Goal: Information Seeking & Learning: Learn about a topic

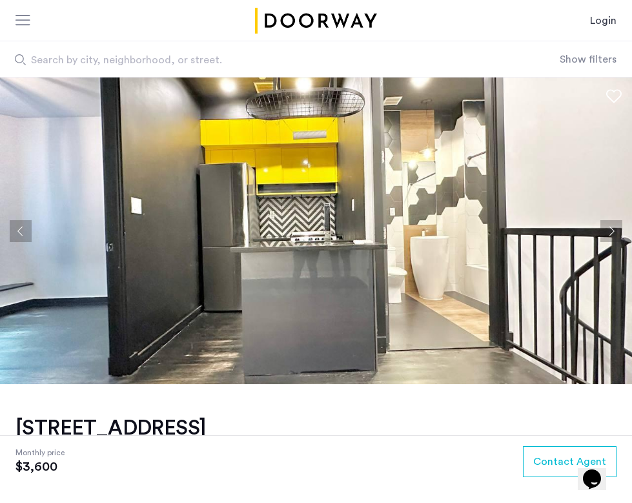
click at [621, 232] on button "Next apartment" at bounding box center [611, 231] width 22 height 22
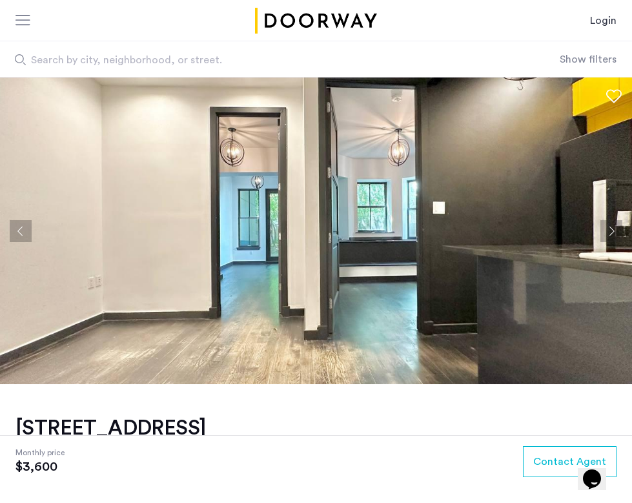
click at [621, 232] on button "Next apartment" at bounding box center [611, 231] width 22 height 22
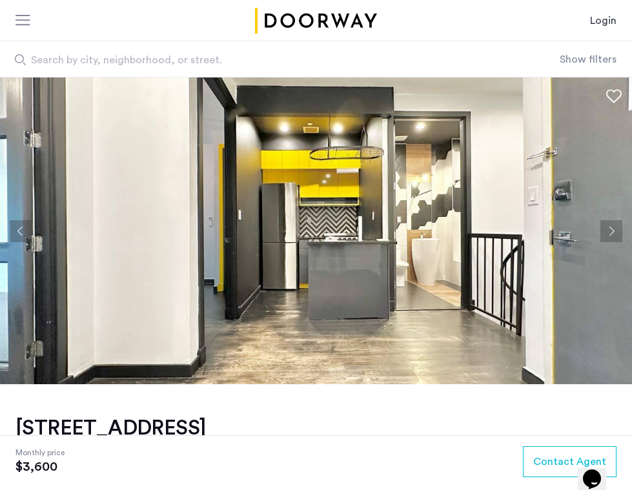
click at [621, 232] on button "Next apartment" at bounding box center [611, 231] width 22 height 22
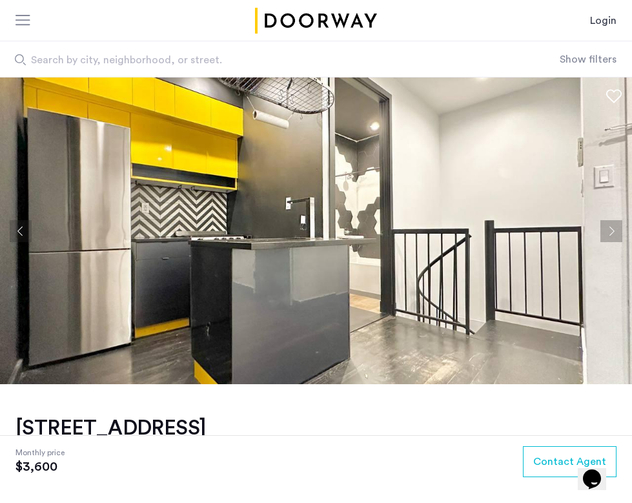
click at [621, 232] on button "Next apartment" at bounding box center [611, 231] width 22 height 22
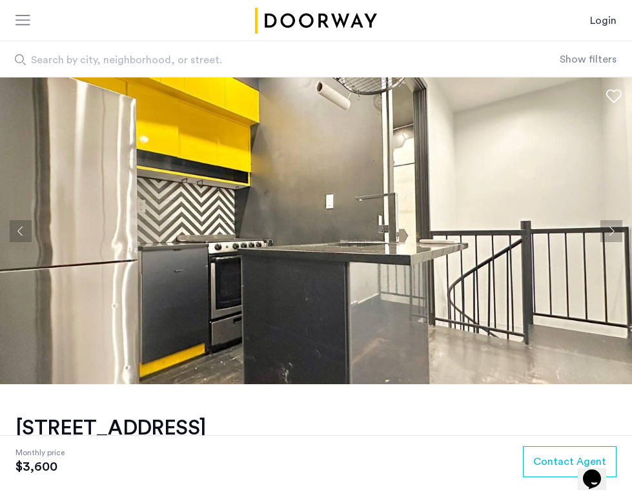
click at [617, 235] on button "Next apartment" at bounding box center [611, 231] width 22 height 22
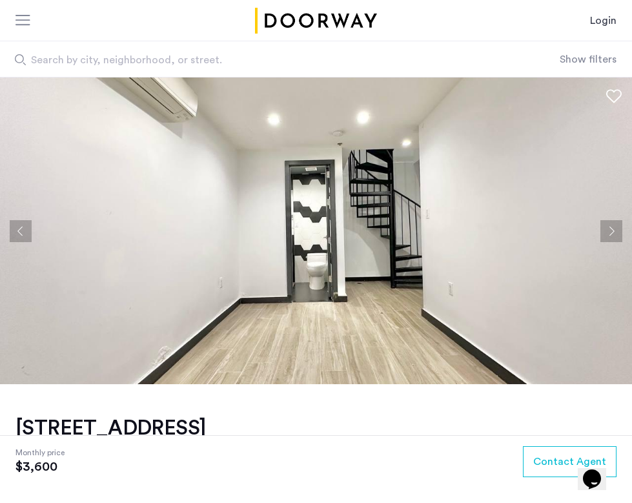
click at [615, 233] on button "Next apartment" at bounding box center [611, 231] width 22 height 22
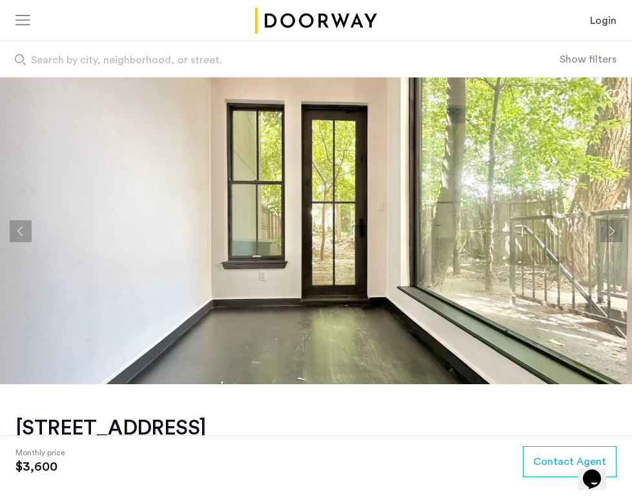
click at [615, 233] on button "Next apartment" at bounding box center [611, 231] width 22 height 22
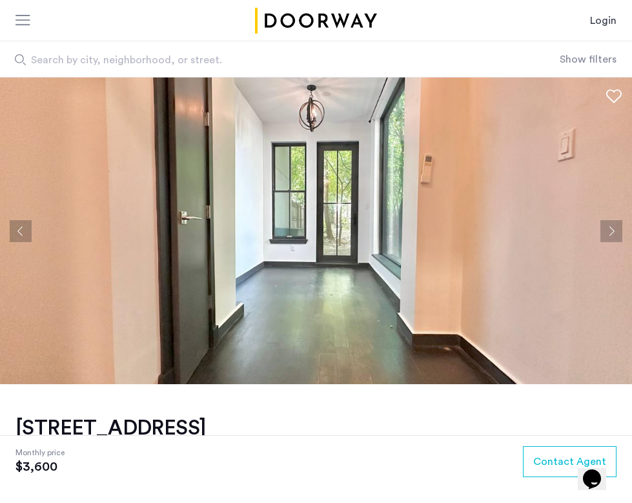
click at [615, 233] on button "Next apartment" at bounding box center [611, 231] width 22 height 22
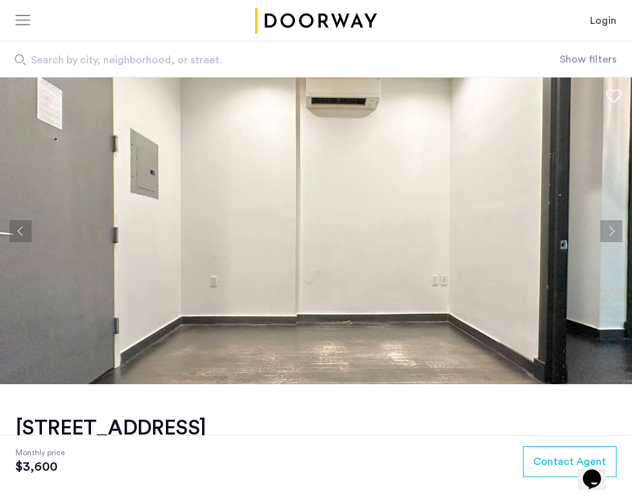
click at [615, 233] on button "Next apartment" at bounding box center [611, 231] width 22 height 22
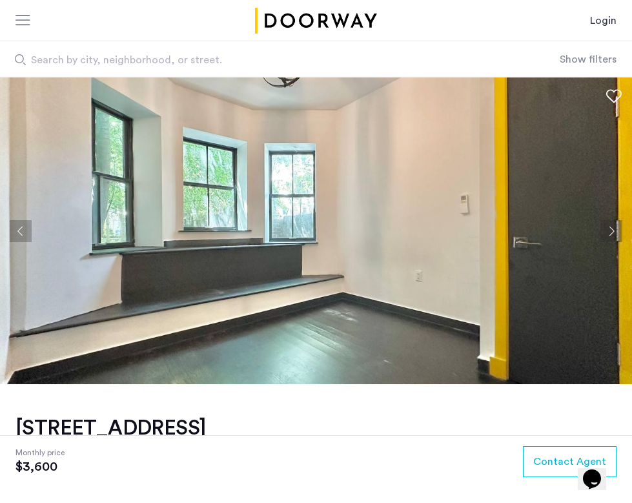
click at [615, 233] on button "Next apartment" at bounding box center [611, 231] width 22 height 22
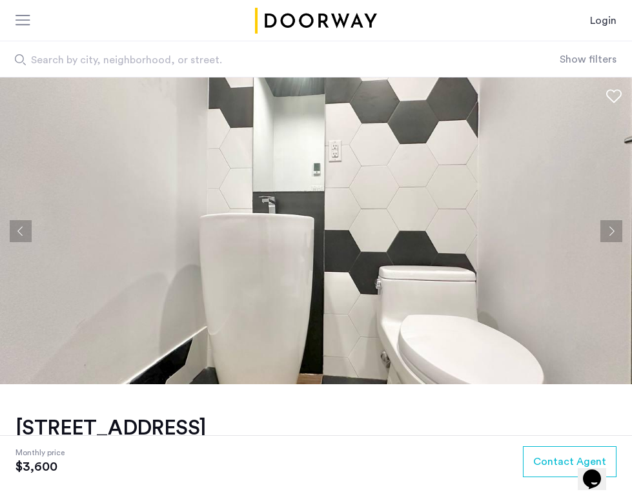
click at [615, 233] on button "Next apartment" at bounding box center [611, 231] width 22 height 22
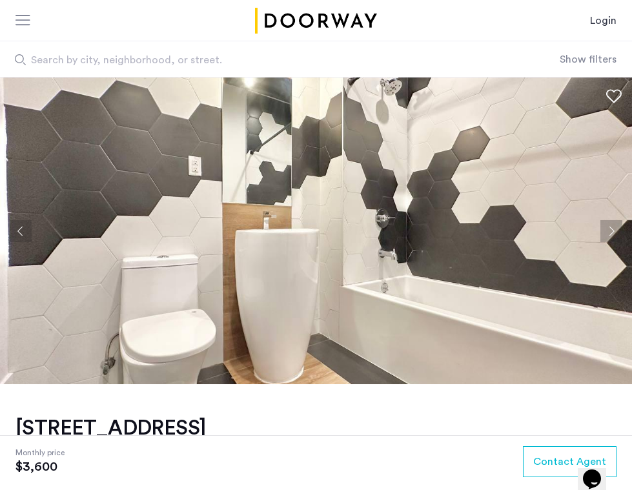
click at [613, 237] on button "Next apartment" at bounding box center [611, 231] width 22 height 22
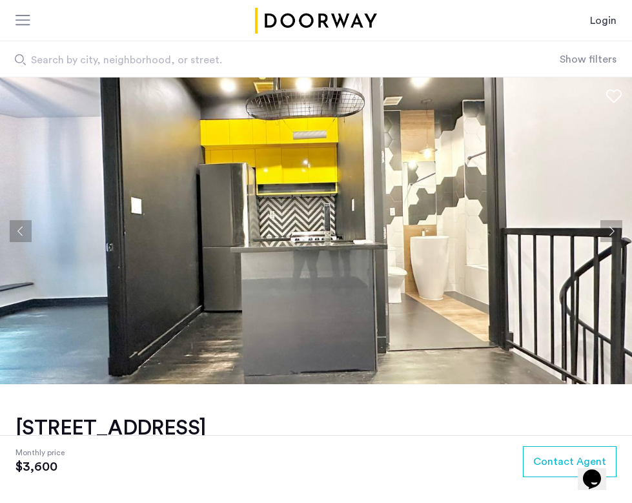
click at [613, 237] on button "Next apartment" at bounding box center [611, 231] width 22 height 22
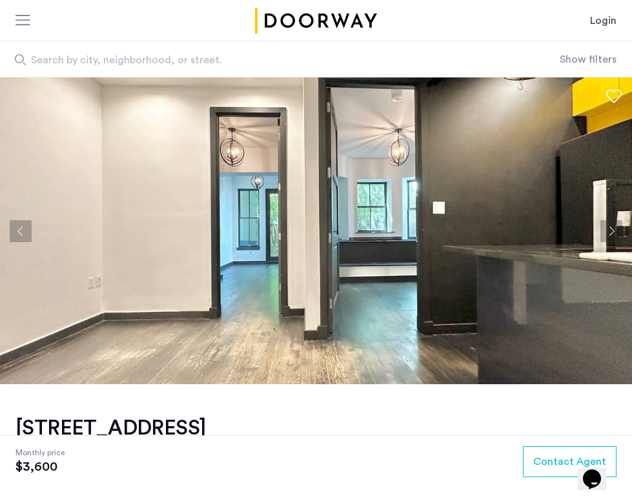
click at [613, 237] on button "Next apartment" at bounding box center [611, 231] width 22 height 22
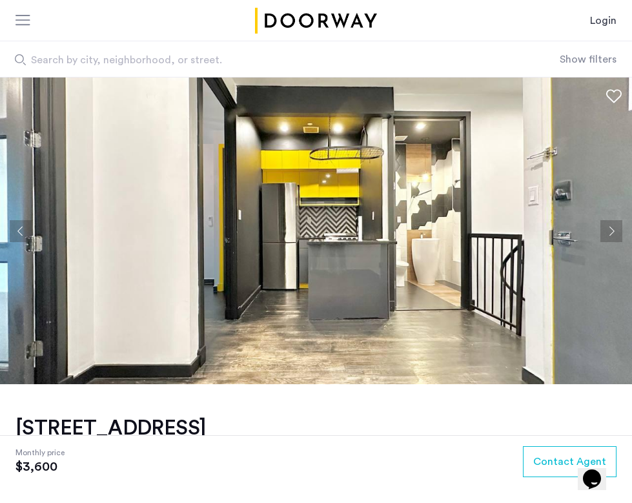
click at [613, 237] on button "Next apartment" at bounding box center [611, 231] width 22 height 22
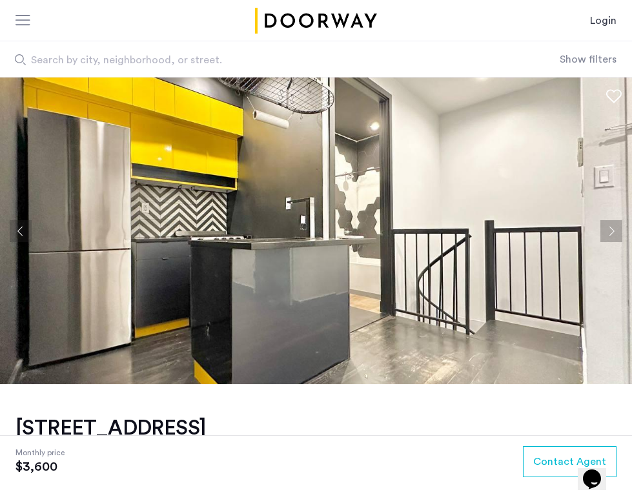
click at [613, 237] on button "Next apartment" at bounding box center [611, 231] width 22 height 22
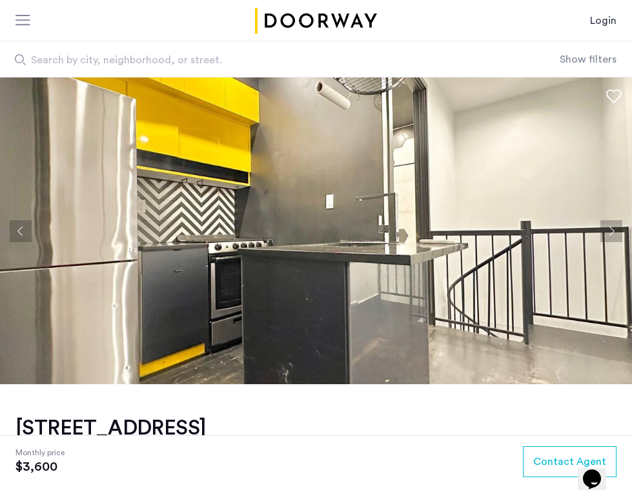
click at [613, 237] on button "Next apartment" at bounding box center [611, 231] width 22 height 22
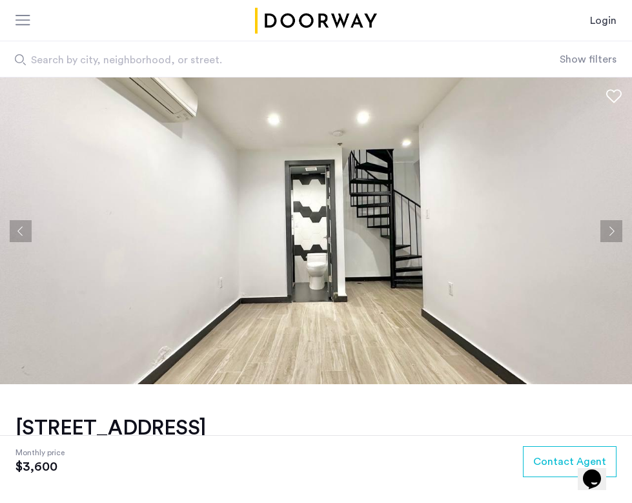
click at [613, 237] on button "Next apartment" at bounding box center [611, 231] width 22 height 22
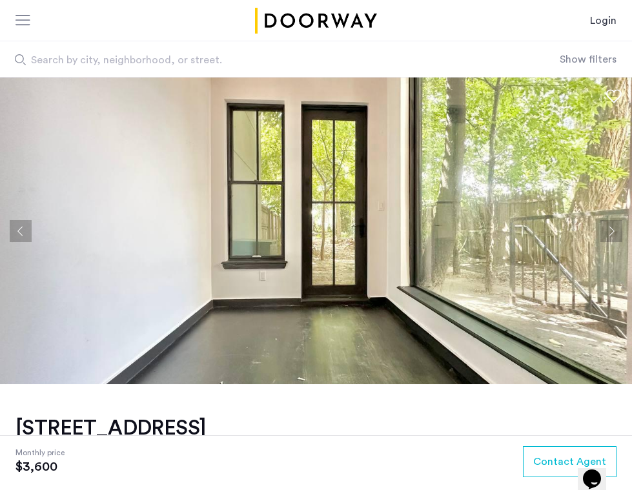
click at [613, 237] on button "Next apartment" at bounding box center [611, 231] width 22 height 22
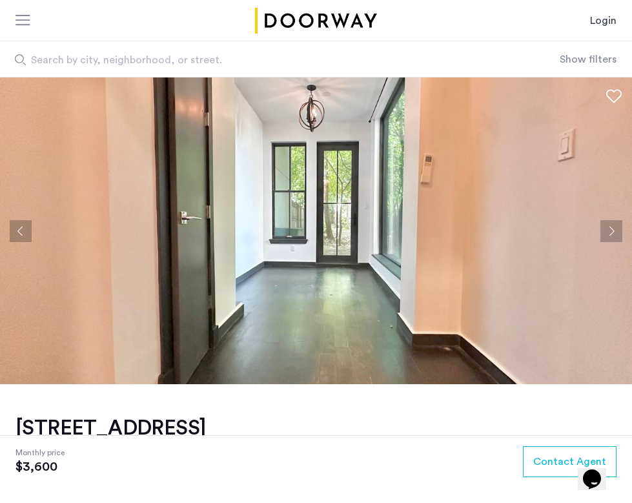
click at [613, 237] on button "Next apartment" at bounding box center [611, 231] width 22 height 22
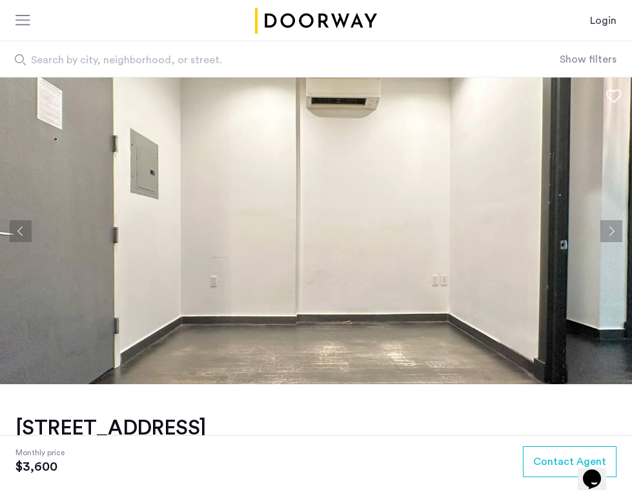
click at [613, 237] on button "Next apartment" at bounding box center [611, 231] width 22 height 22
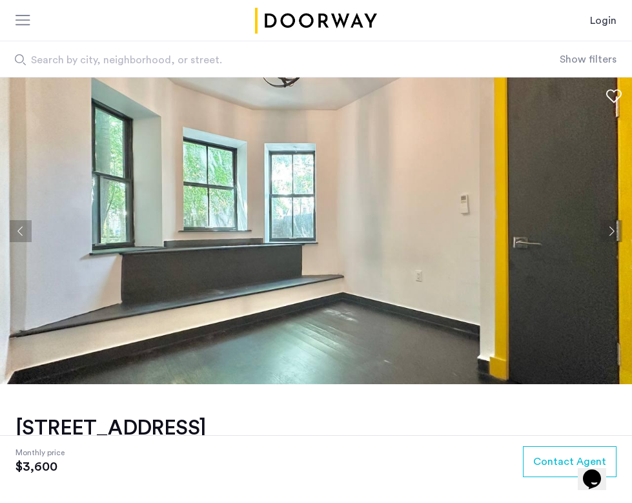
click at [613, 237] on button "Next apartment" at bounding box center [611, 231] width 22 height 22
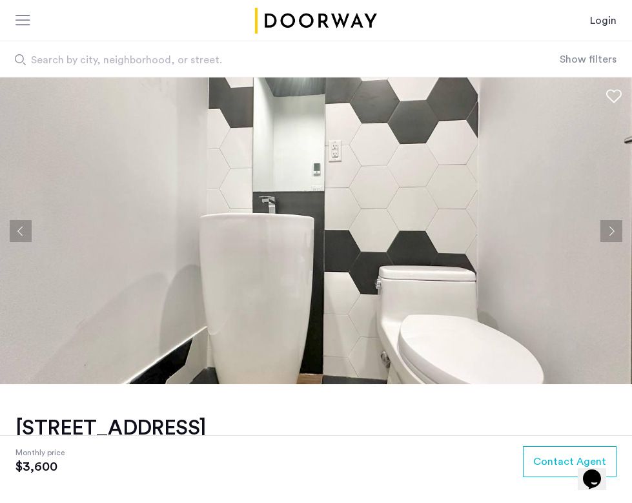
click at [609, 228] on button "Next apartment" at bounding box center [611, 231] width 22 height 22
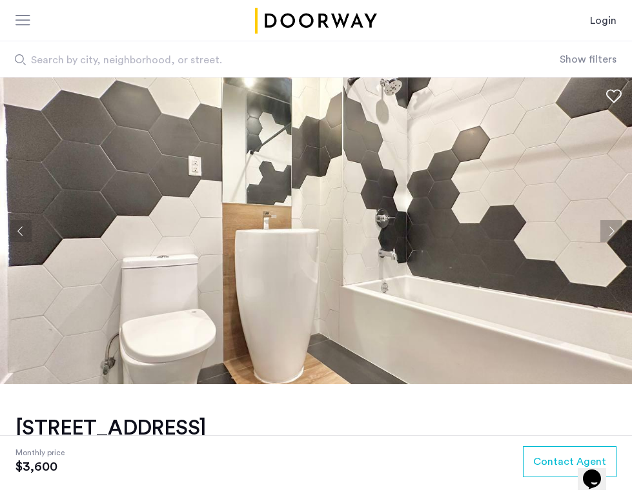
click at [609, 228] on button "Next apartment" at bounding box center [611, 231] width 22 height 22
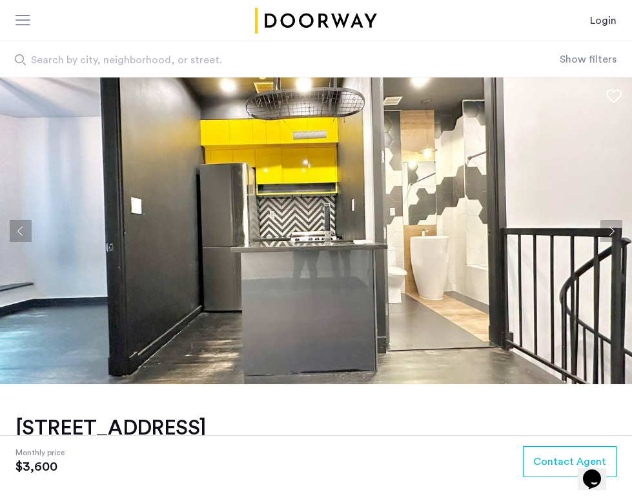
click at [609, 228] on button "Next apartment" at bounding box center [611, 231] width 22 height 22
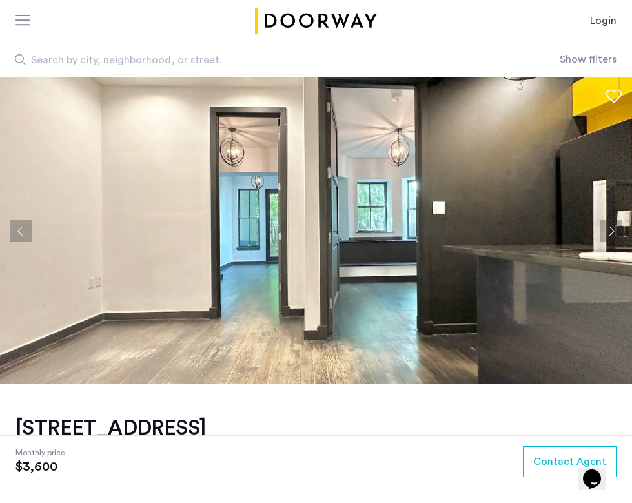
click at [609, 228] on button "Next apartment" at bounding box center [611, 231] width 22 height 22
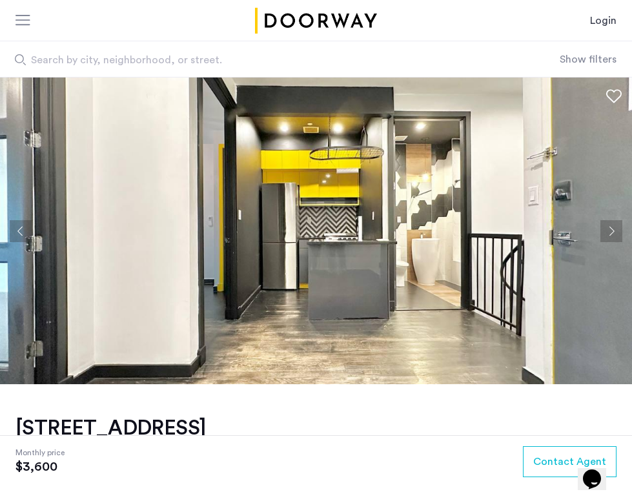
click at [609, 228] on button "Next apartment" at bounding box center [611, 231] width 22 height 22
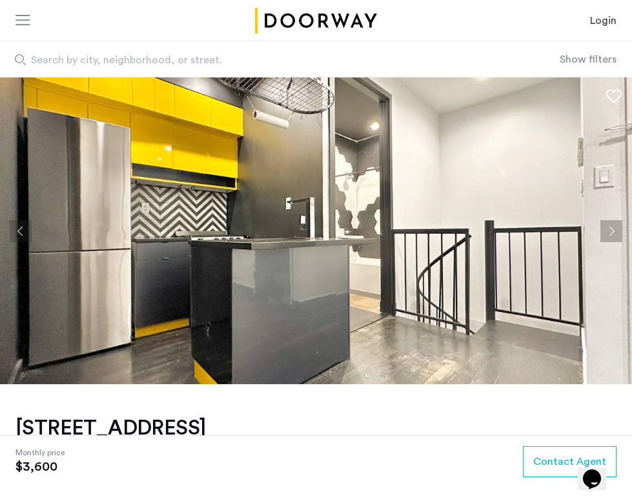
click at [609, 228] on button "Next apartment" at bounding box center [611, 231] width 22 height 22
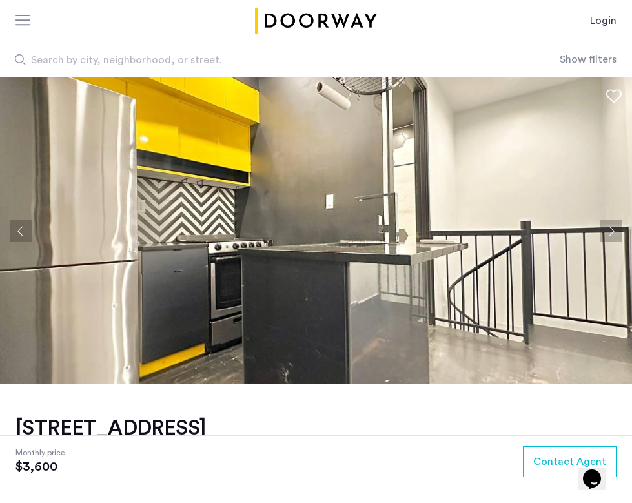
click at [609, 228] on button "Next apartment" at bounding box center [611, 231] width 22 height 22
